Goal: Task Accomplishment & Management: Use online tool/utility

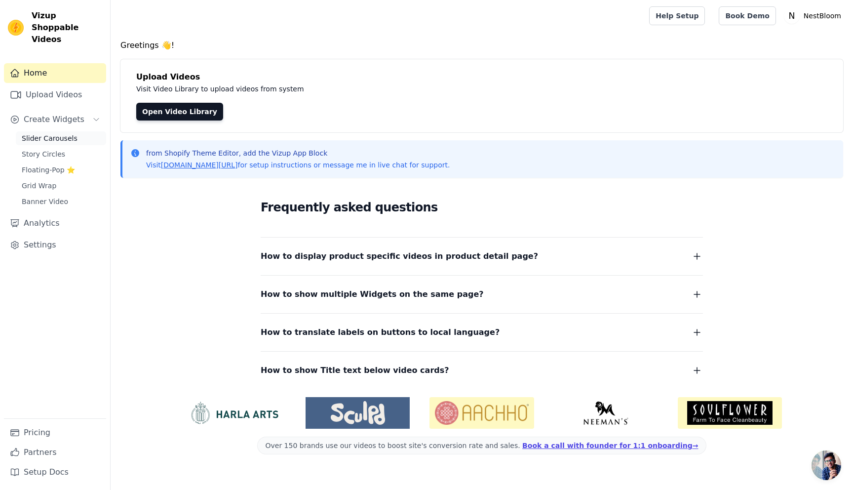
click at [56, 133] on span "Slider Carousels" at bounding box center [50, 138] width 56 height 10
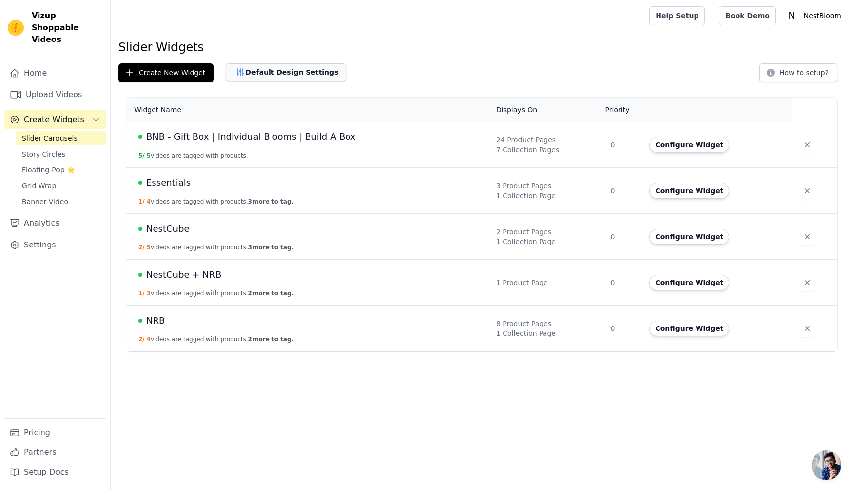
click at [260, 74] on button "Default Design Settings" at bounding box center [286, 72] width 120 height 18
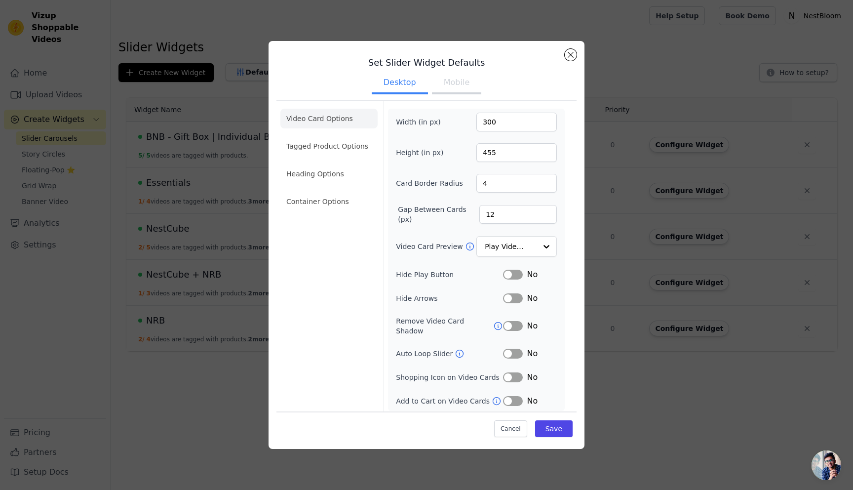
click at [451, 87] on button "Mobile" at bounding box center [456, 84] width 49 height 22
drag, startPoint x: 504, startPoint y: 122, endPoint x: 467, endPoint y: 122, distance: 37.0
click at [467, 122] on div "Width (in px) 300" at bounding box center [476, 122] width 161 height 19
type input "100"
type input "160"
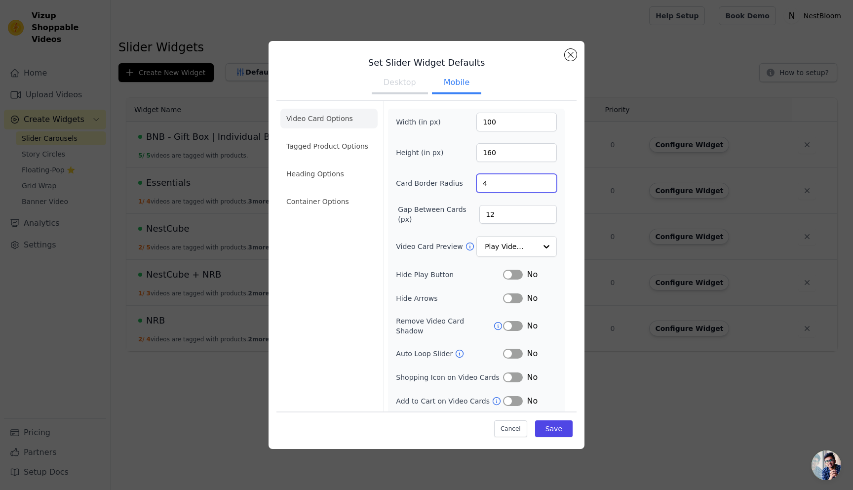
click at [516, 184] on input "4" at bounding box center [516, 183] width 80 height 19
click at [555, 431] on button "Save" at bounding box center [554, 428] width 38 height 17
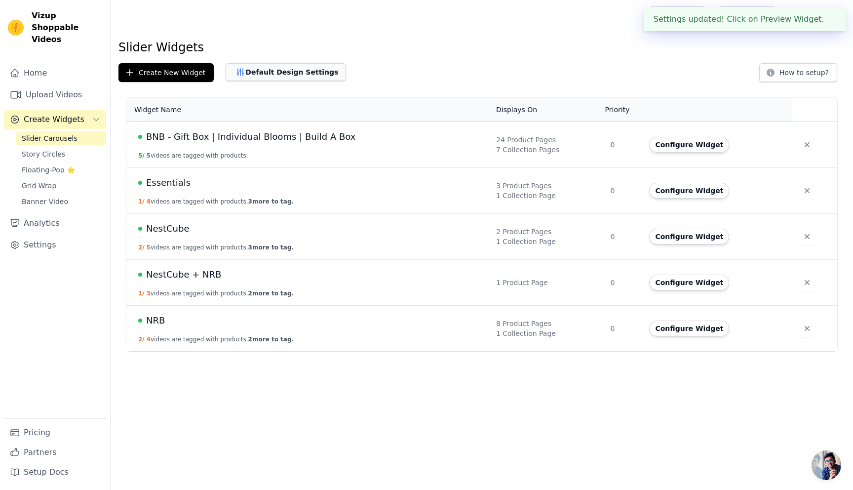
click at [227, 70] on button "Default Design Settings" at bounding box center [286, 72] width 120 height 18
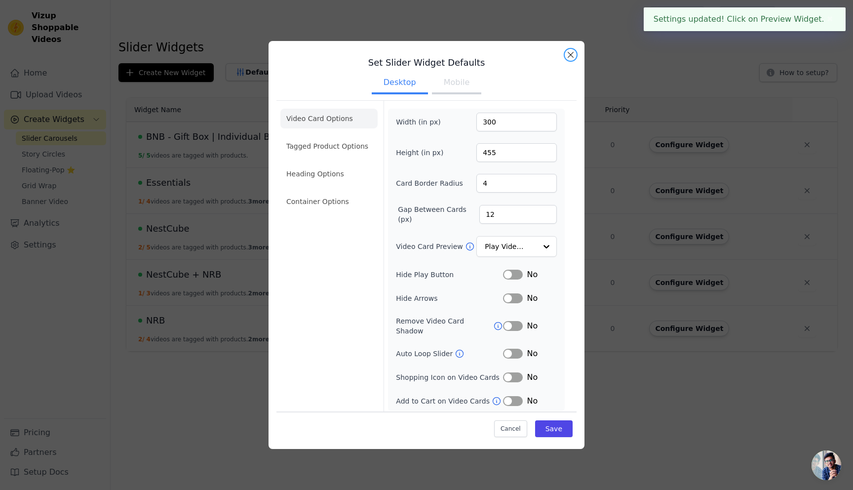
click at [569, 61] on button "Close modal" at bounding box center [571, 55] width 12 height 12
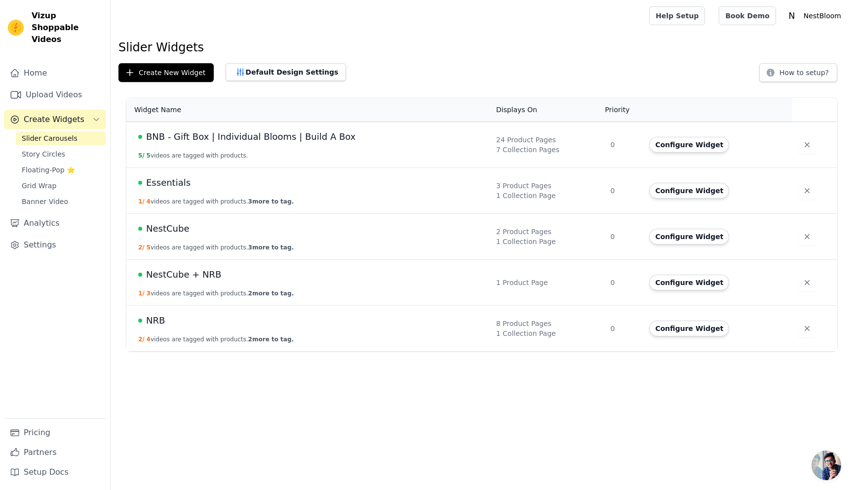
click at [554, 64] on div "Create New Widget Default Design Settings How to setup?" at bounding box center [481, 72] width 727 height 19
click at [242, 78] on button "Default Design Settings" at bounding box center [286, 72] width 120 height 18
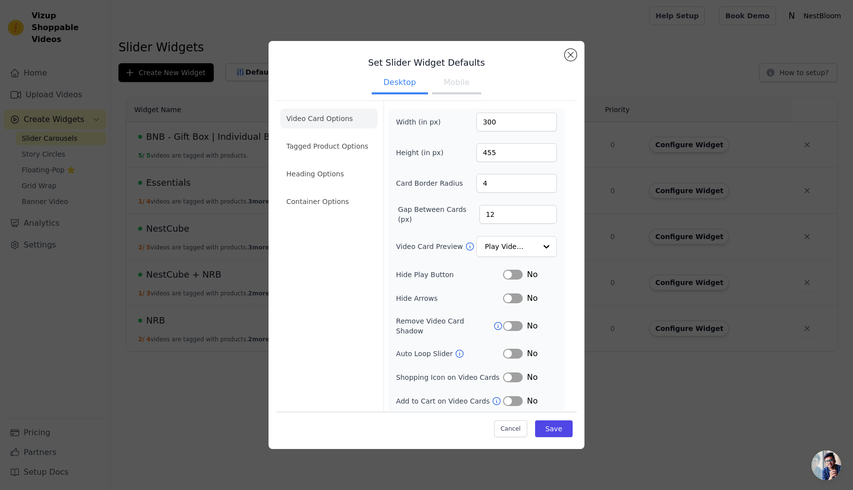
click at [451, 85] on button "Mobile" at bounding box center [456, 84] width 49 height 22
click at [367, 101] on div "Video Card Options Tagged Product Options Heading Options Container Options" at bounding box center [328, 270] width 97 height 338
click at [391, 87] on button "Desktop" at bounding box center [400, 84] width 56 height 22
click at [352, 192] on li "Tagged Product Options" at bounding box center [328, 202] width 97 height 20
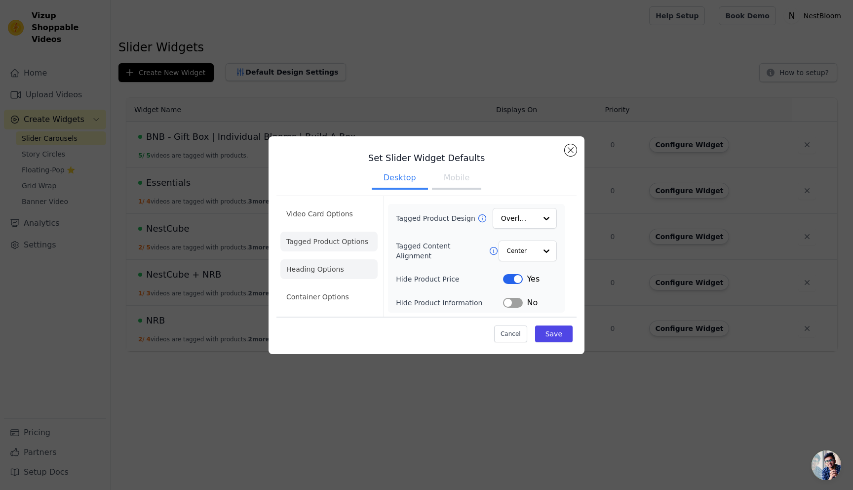
click at [331, 264] on li "Heading Options" at bounding box center [328, 269] width 97 height 20
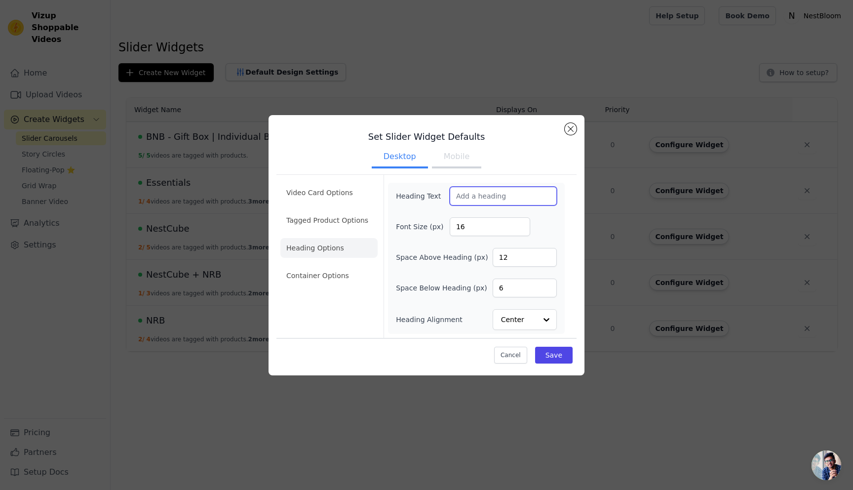
click at [485, 194] on input "Heading Text" at bounding box center [503, 196] width 107 height 19
type input "Reviews & Feedback"
click at [483, 227] on input "16" at bounding box center [490, 226] width 80 height 19
click at [523, 225] on input "17" at bounding box center [490, 226] width 80 height 19
click at [523, 225] on input "18" at bounding box center [490, 226] width 80 height 19
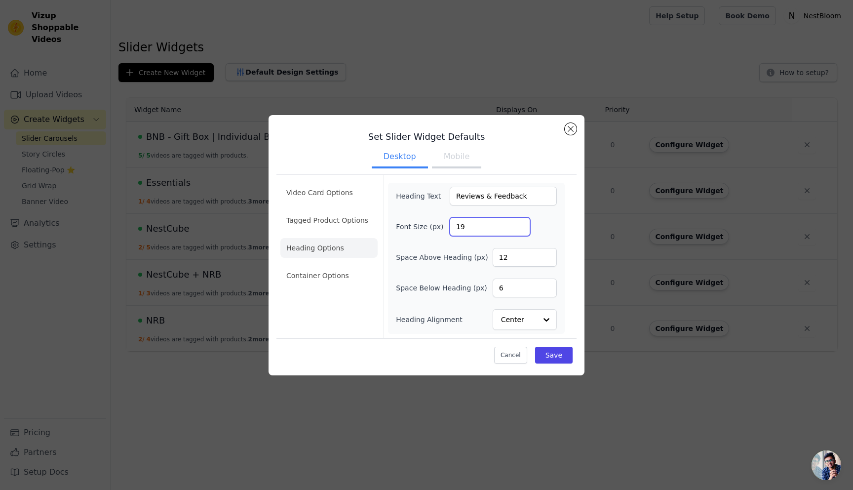
click at [523, 225] on input "19" at bounding box center [490, 226] width 80 height 19
type input "20"
click at [523, 225] on input "20" at bounding box center [490, 226] width 80 height 19
click at [568, 353] on button "Save" at bounding box center [554, 354] width 38 height 17
